Goal: Go to known website: Access a specific website the user already knows

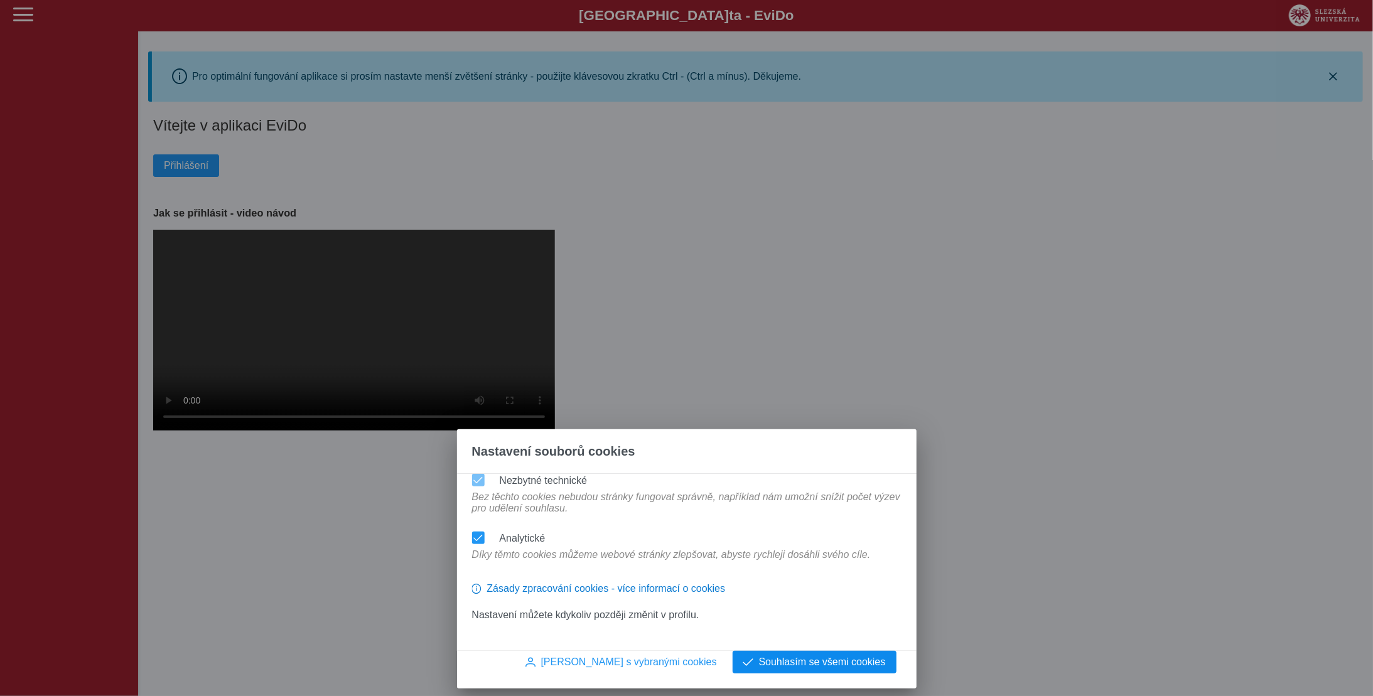
click at [772, 657] on span "Souhlasím se všemi cookies" at bounding box center [822, 662] width 127 height 11
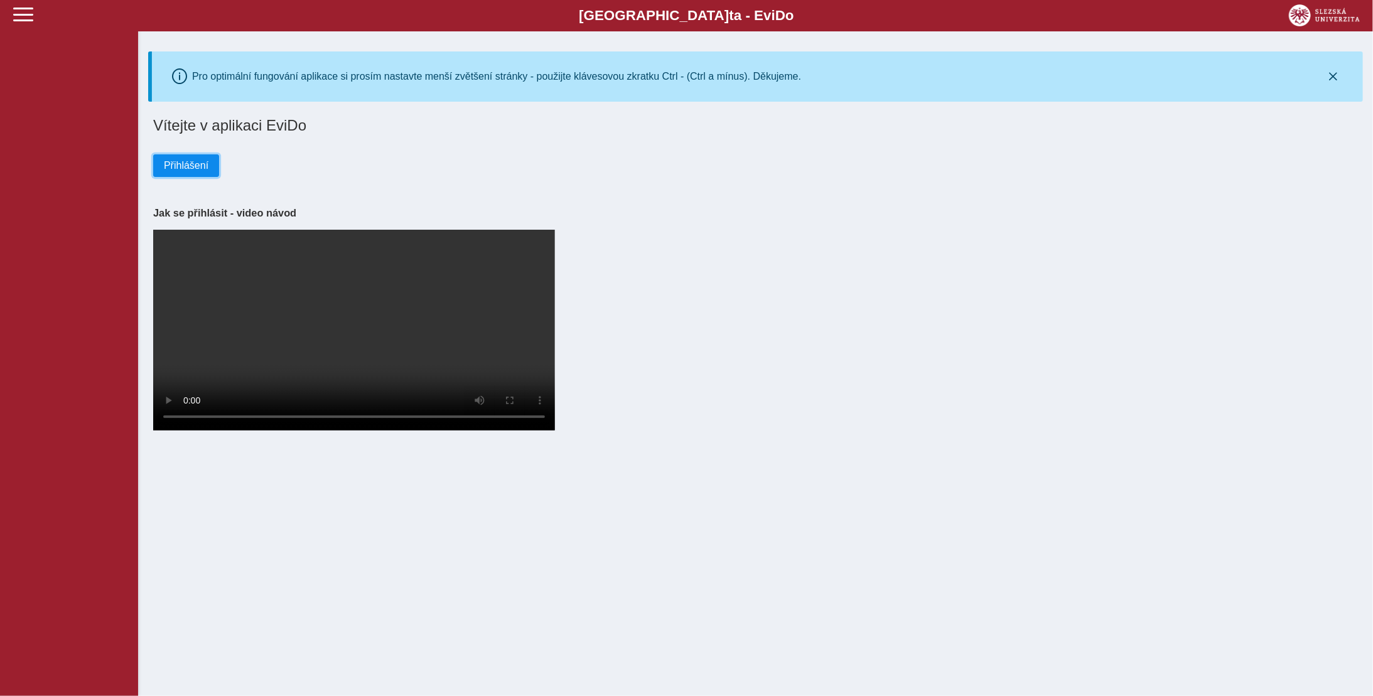
click at [181, 168] on span "Přihlášení" at bounding box center [186, 165] width 45 height 11
